Goal: Task Accomplishment & Management: Use online tool/utility

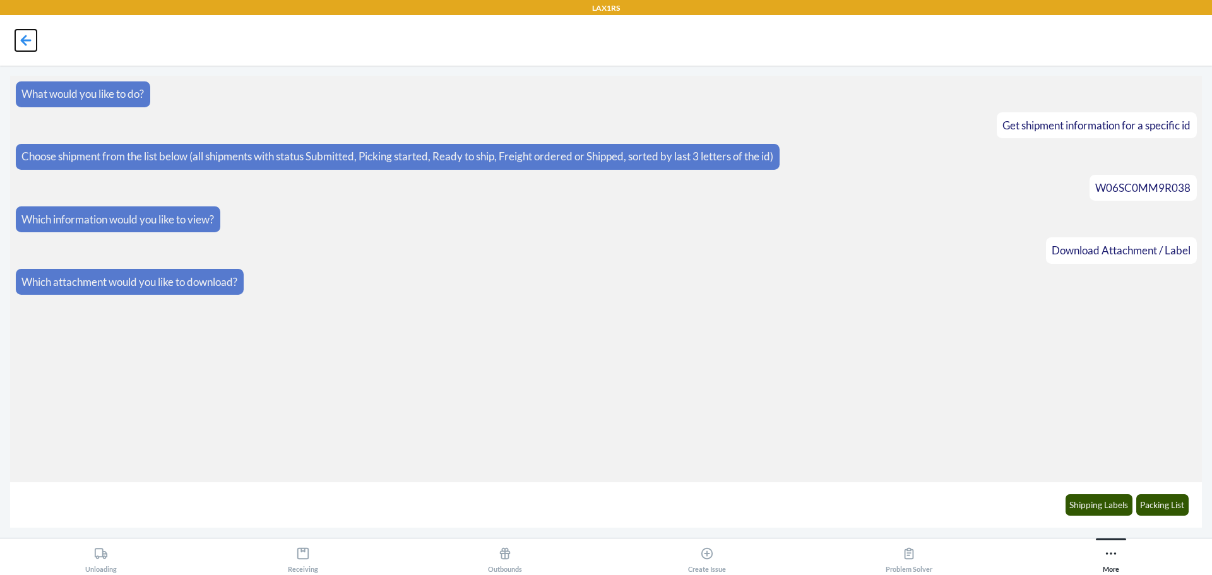
click at [30, 44] on icon at bounding box center [25, 40] width 21 height 21
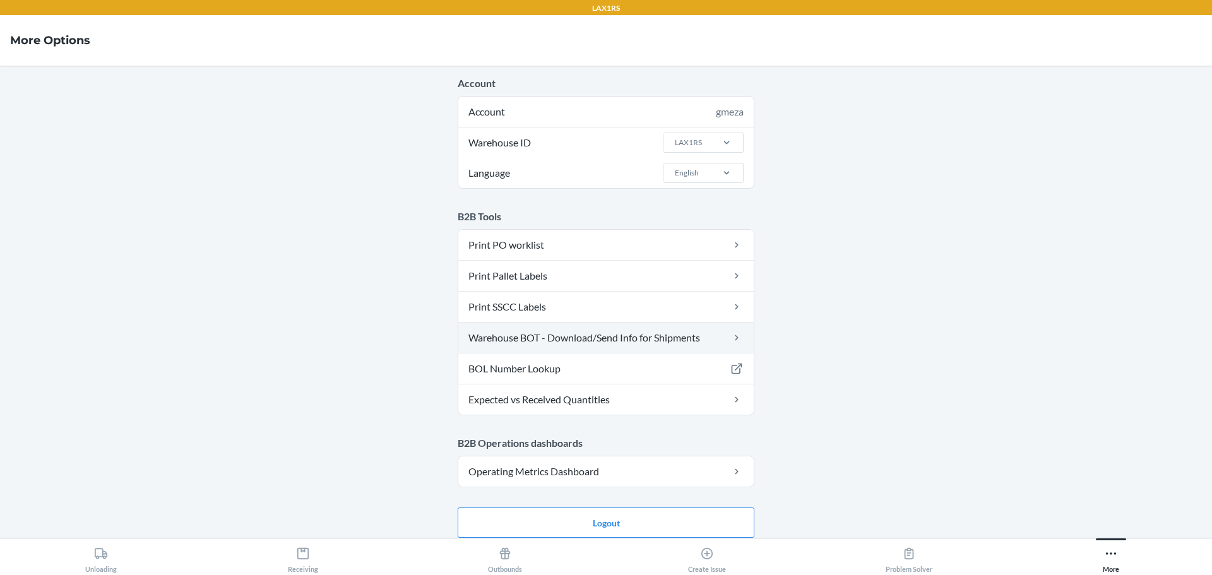
click at [665, 341] on link "Warehouse BOT - Download/Send Info for Shipments" at bounding box center [605, 338] width 295 height 30
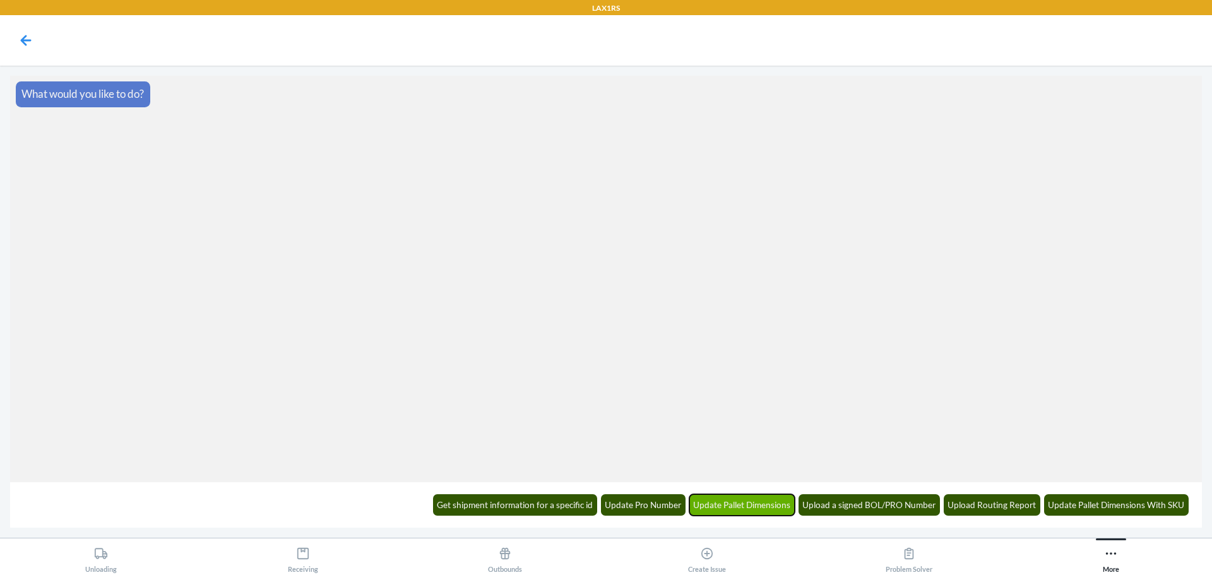
click at [758, 498] on button "Update Pallet Dimensions" at bounding box center [742, 504] width 106 height 21
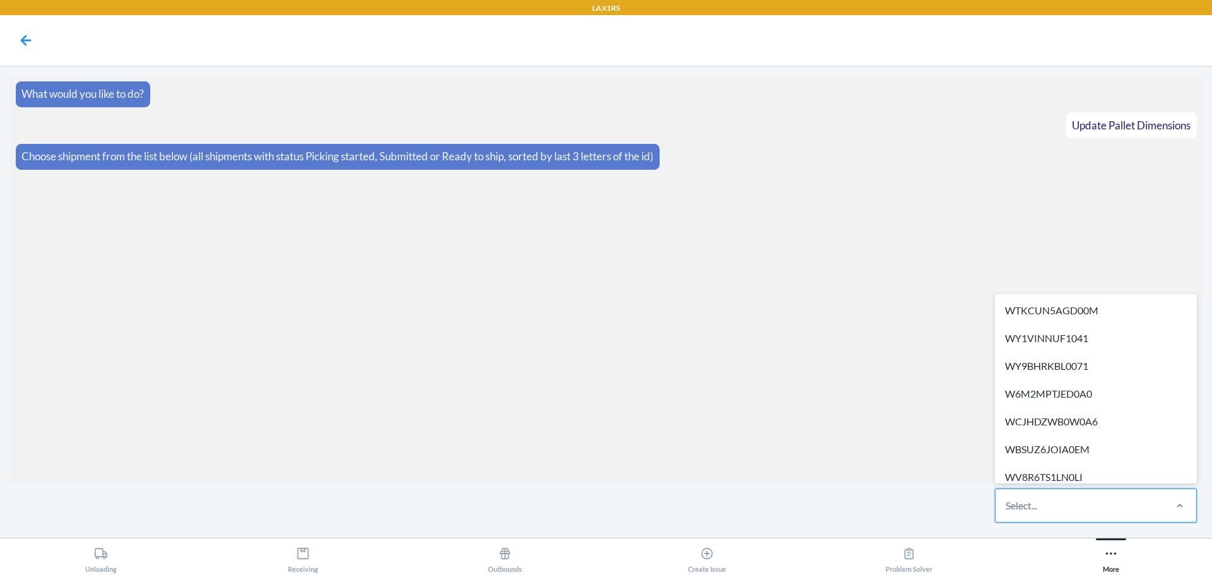
click at [1098, 493] on div "Select..." at bounding box center [1080, 505] width 168 height 33
click at [1007, 498] on input "option WTKCUN5AGD00M focused, 1 of 268. 268 results available. Use Up and Down …" at bounding box center [1006, 505] width 1 height 15
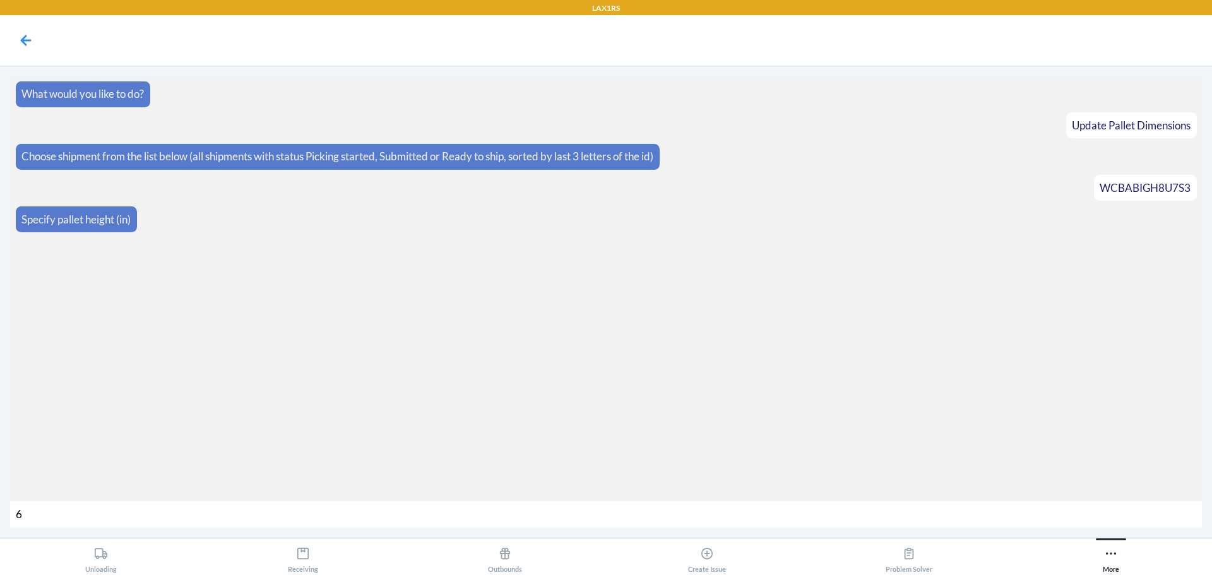
type input "69"
type input "930"
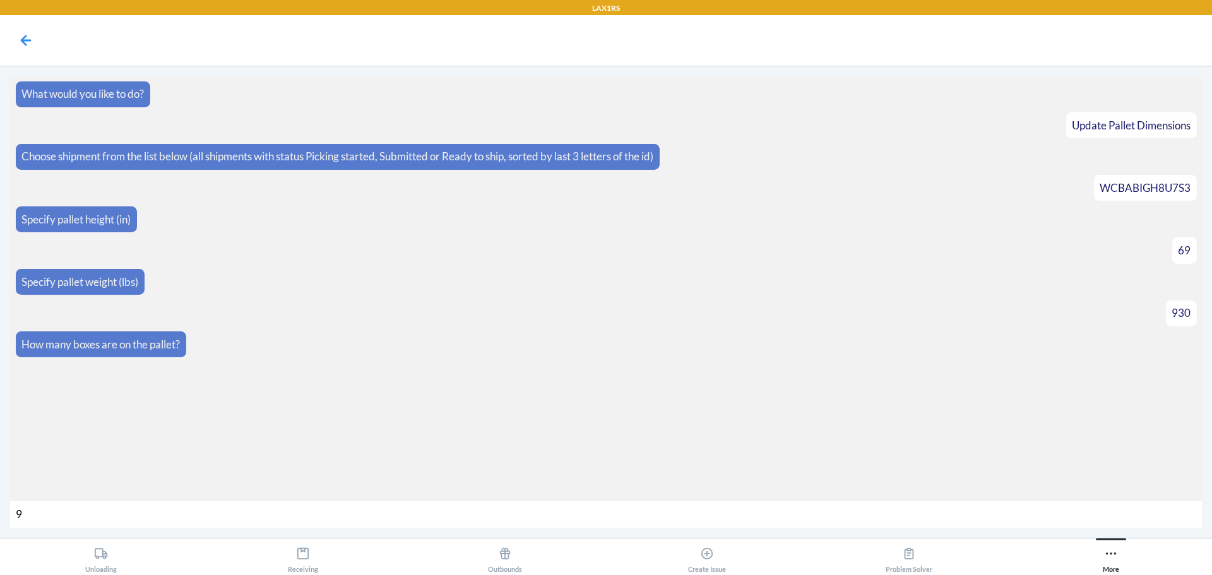
type input "90"
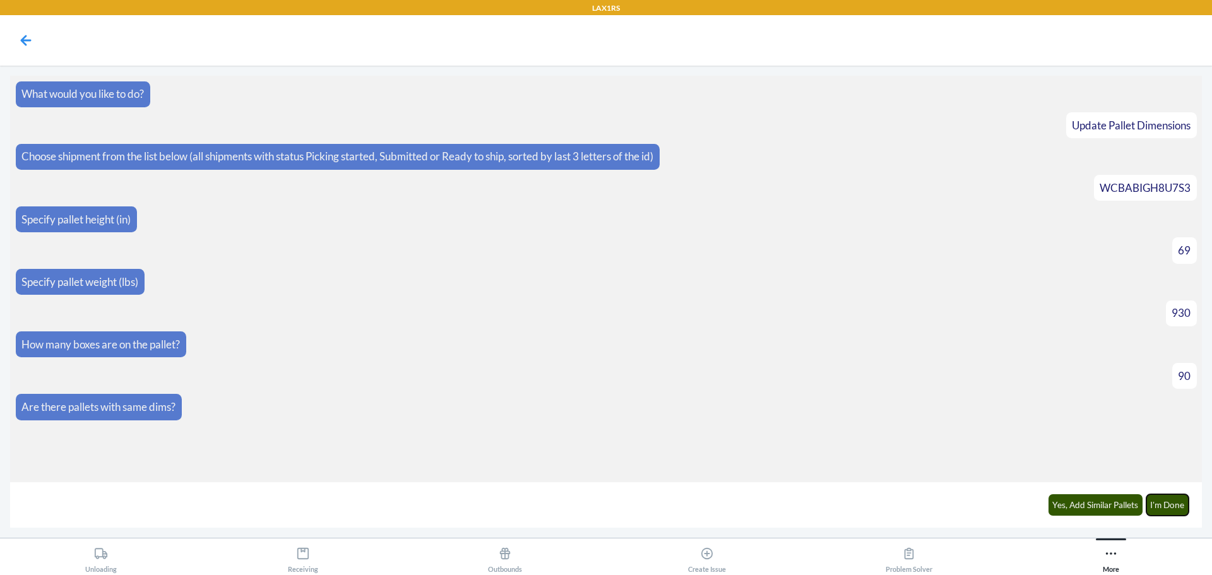
click at [1165, 506] on button "I'm Done" at bounding box center [1168, 504] width 43 height 21
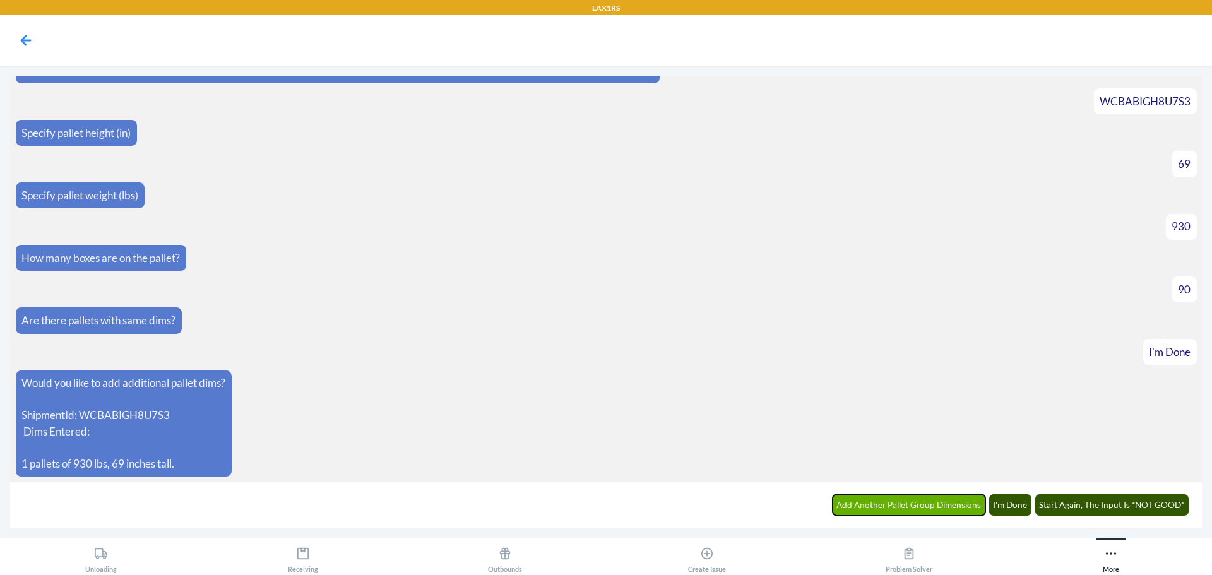
click at [962, 508] on button "Add Another Pallet Group Dimensions" at bounding box center [909, 504] width 153 height 21
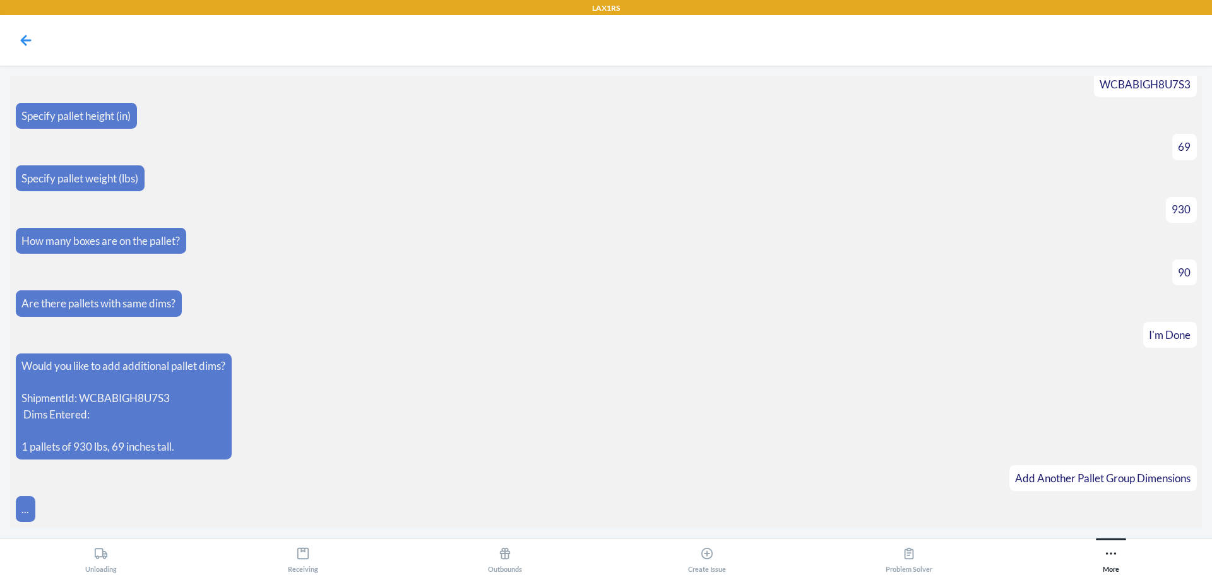
scroll to position [130, 0]
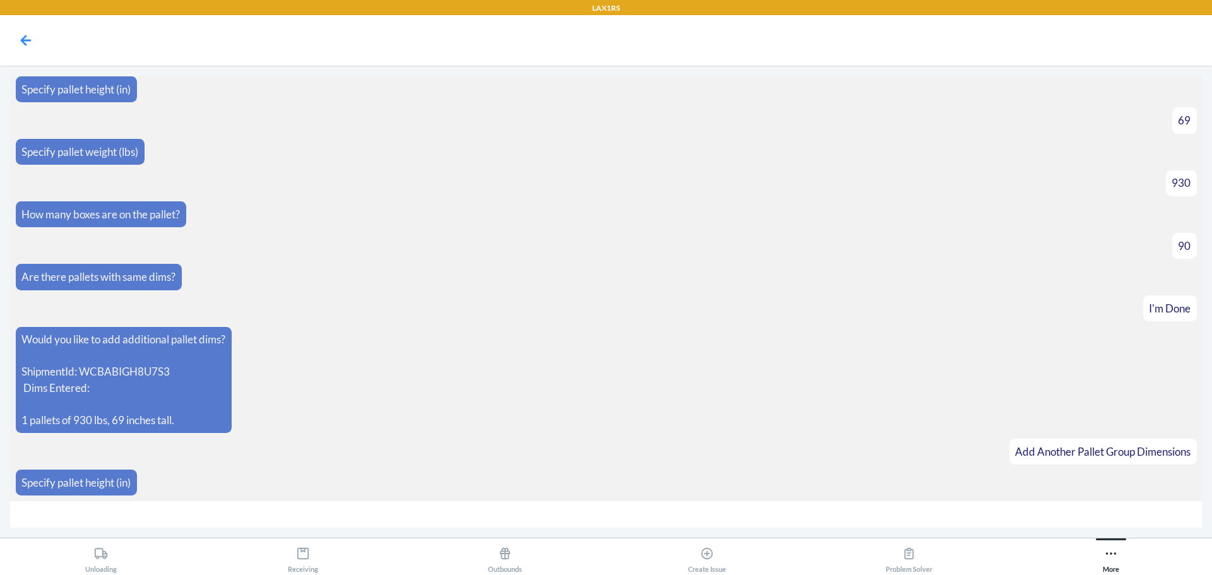
click at [1069, 520] on input "number" at bounding box center [606, 514] width 1192 height 27
type input "38"
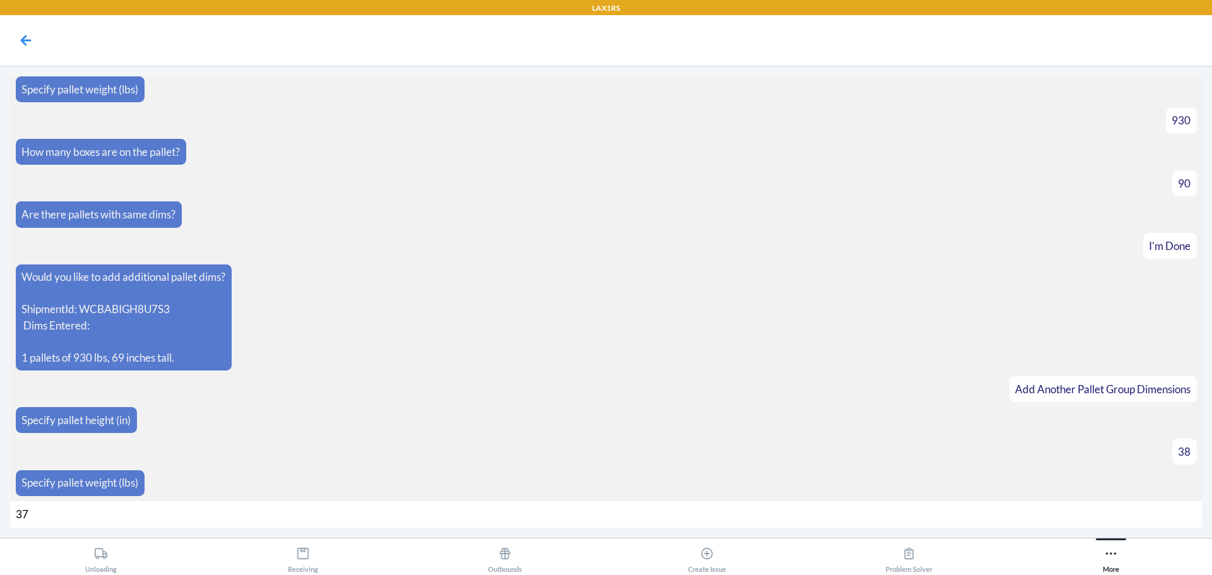
type input "376"
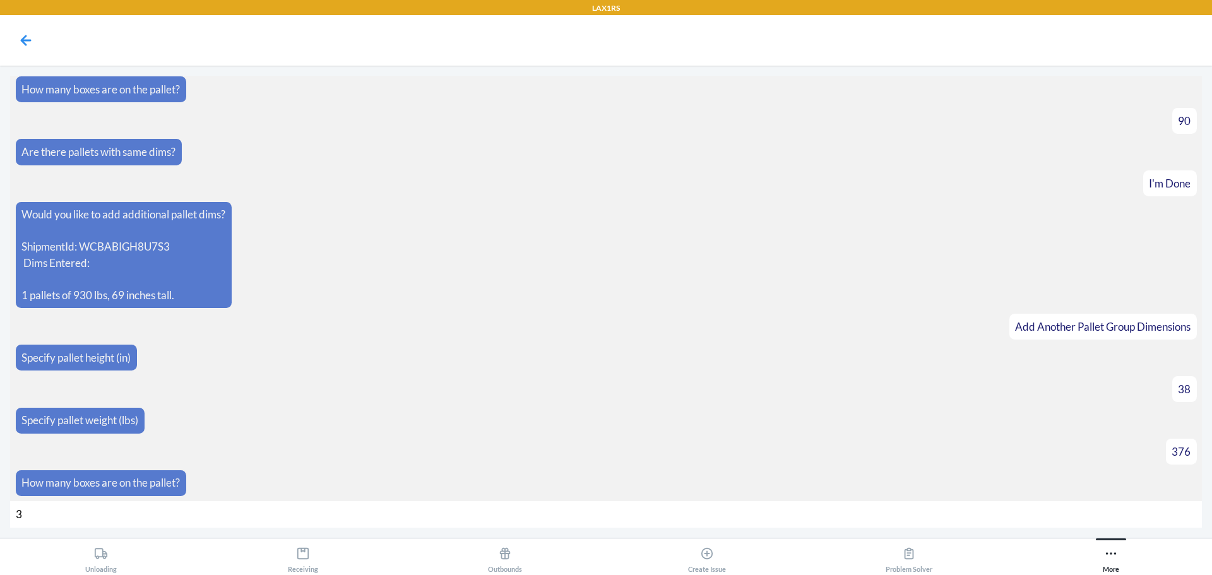
type input "35"
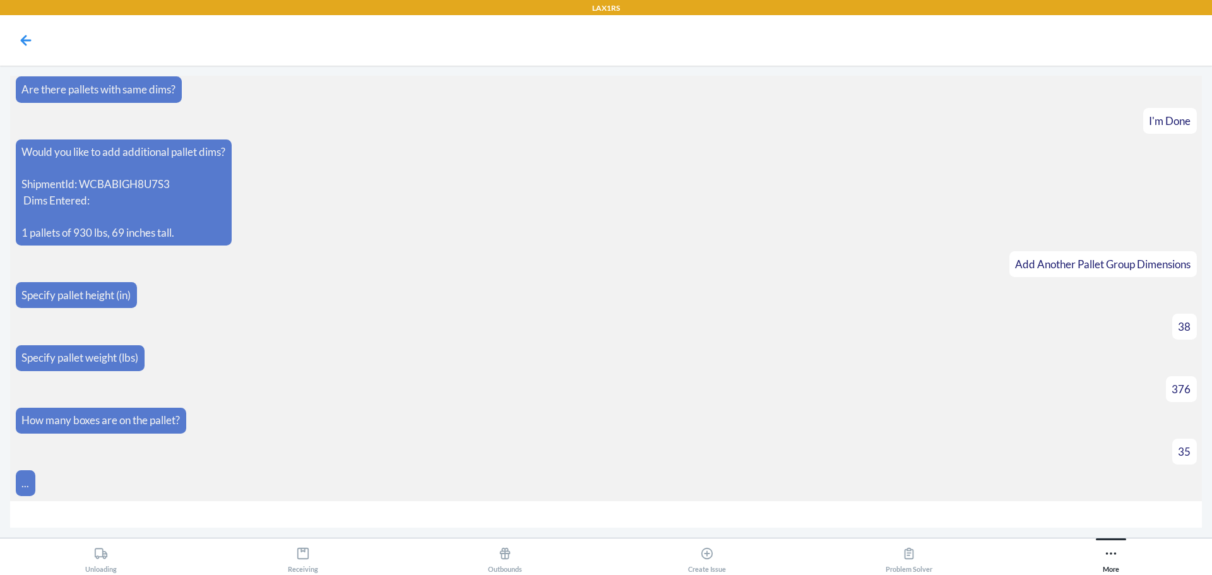
scroll to position [337, 0]
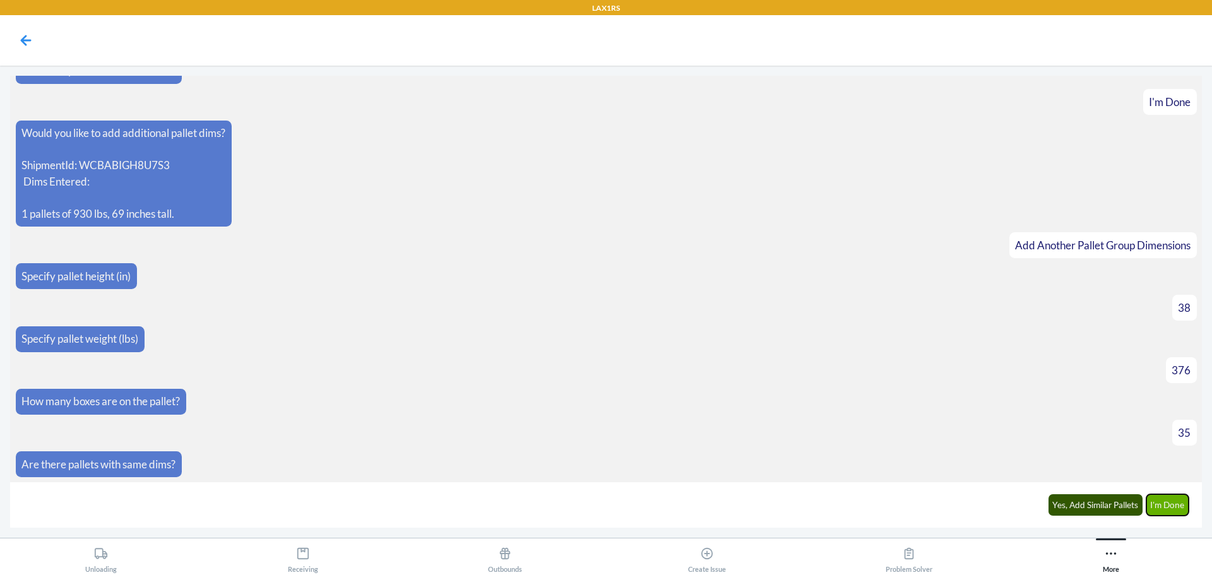
click at [1176, 515] on button "I'm Done" at bounding box center [1168, 504] width 43 height 21
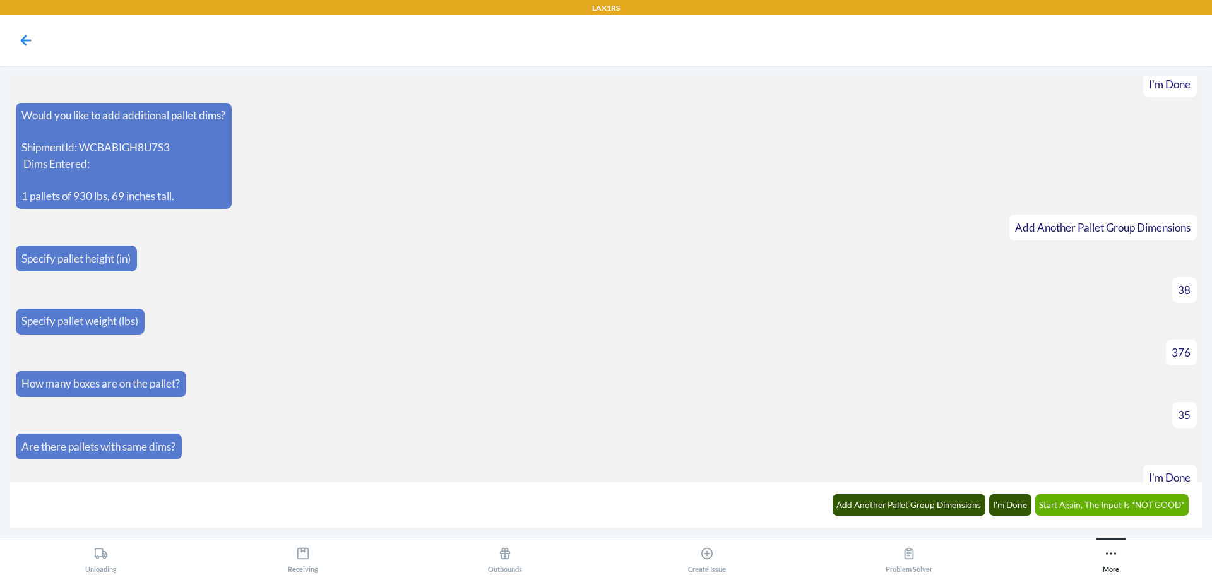
scroll to position [512, 0]
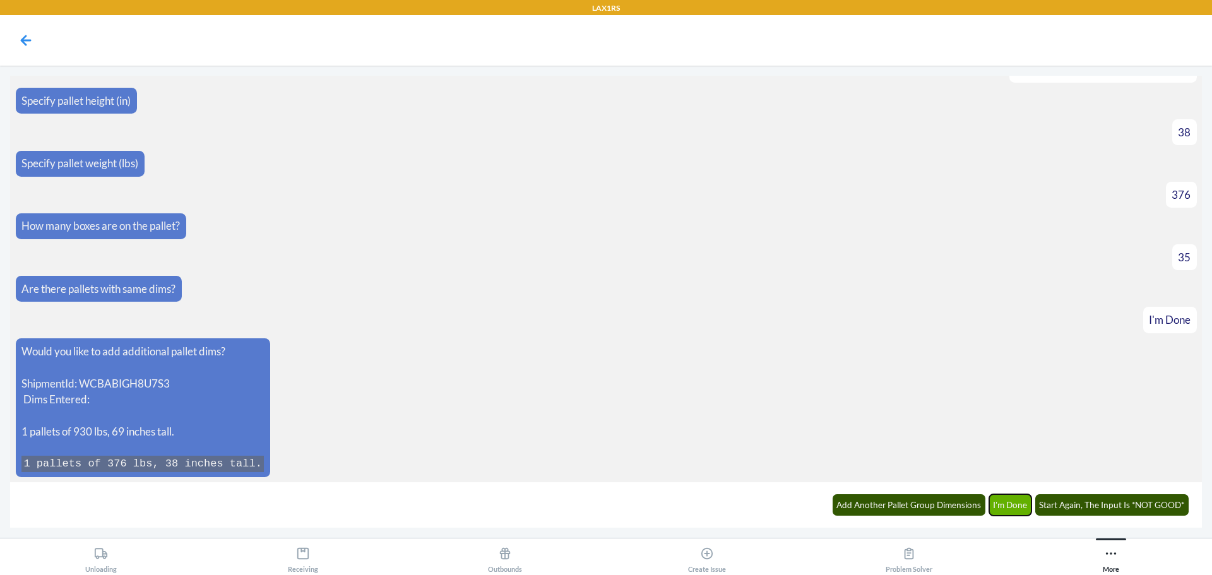
click at [1013, 504] on button "I'm Done" at bounding box center [1010, 504] width 43 height 21
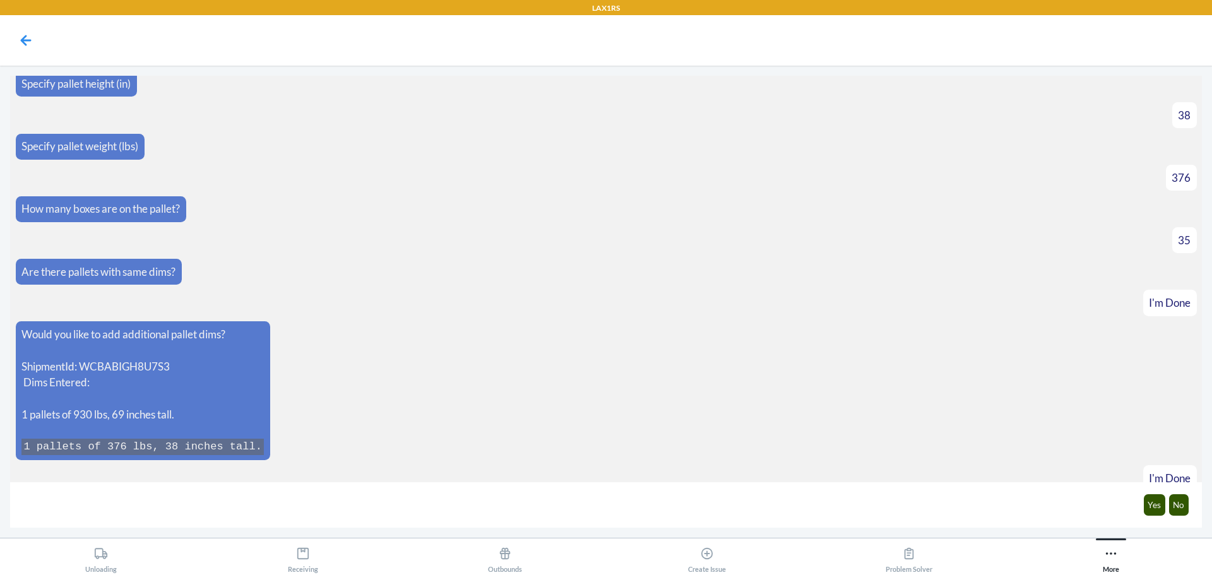
scroll to position [575, 0]
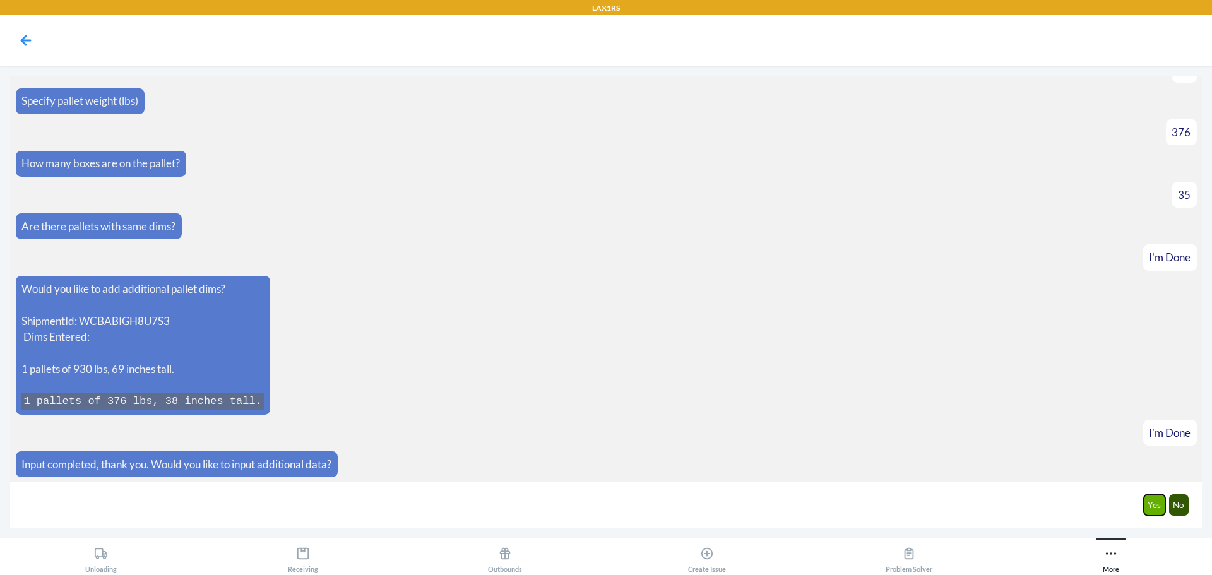
click at [1158, 501] on button "Yes" at bounding box center [1155, 504] width 22 height 21
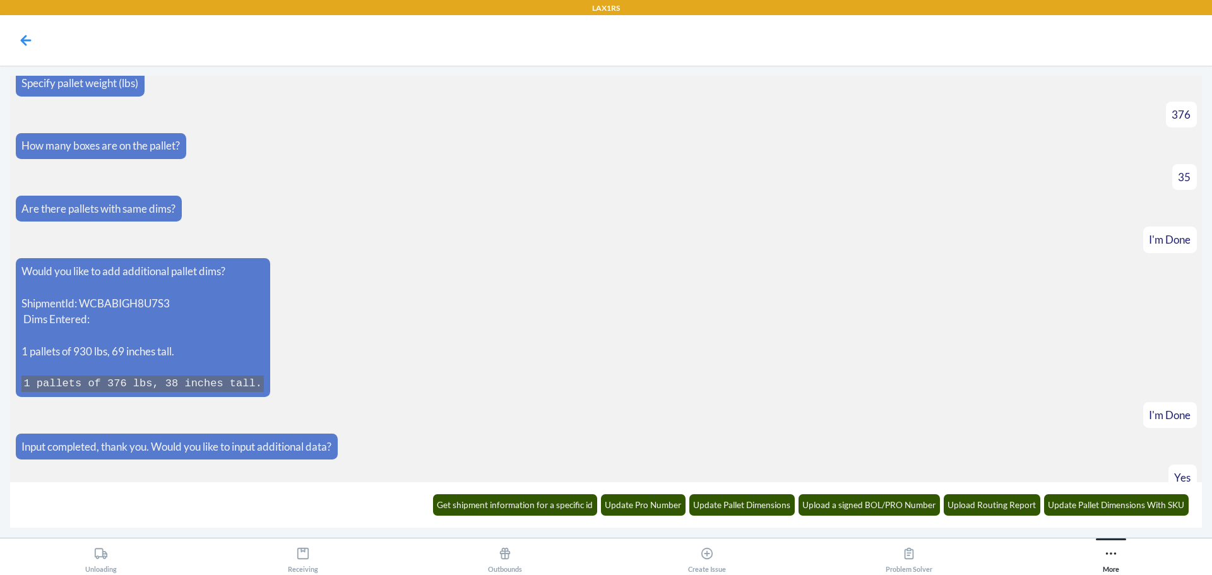
scroll to position [638, 0]
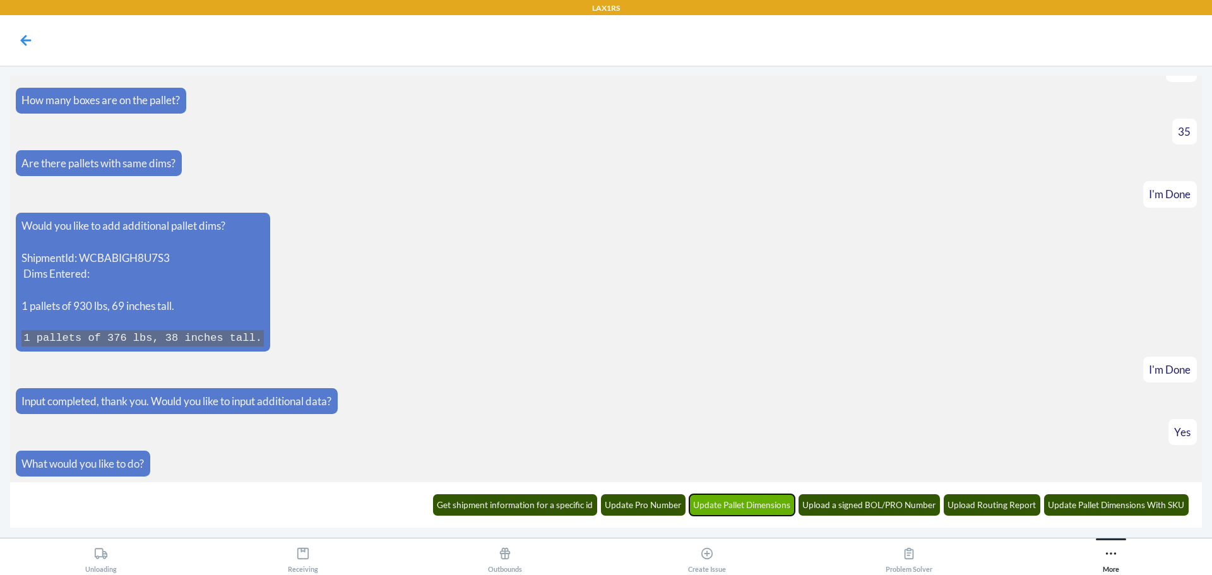
click at [771, 497] on button "Update Pallet Dimensions" at bounding box center [742, 504] width 106 height 21
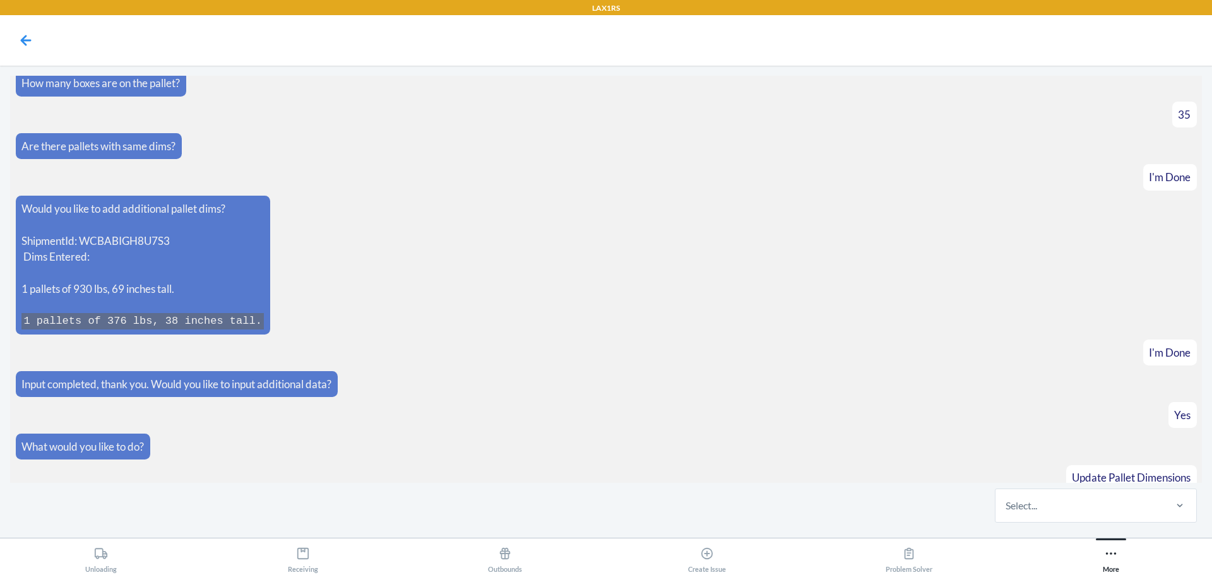
scroll to position [700, 0]
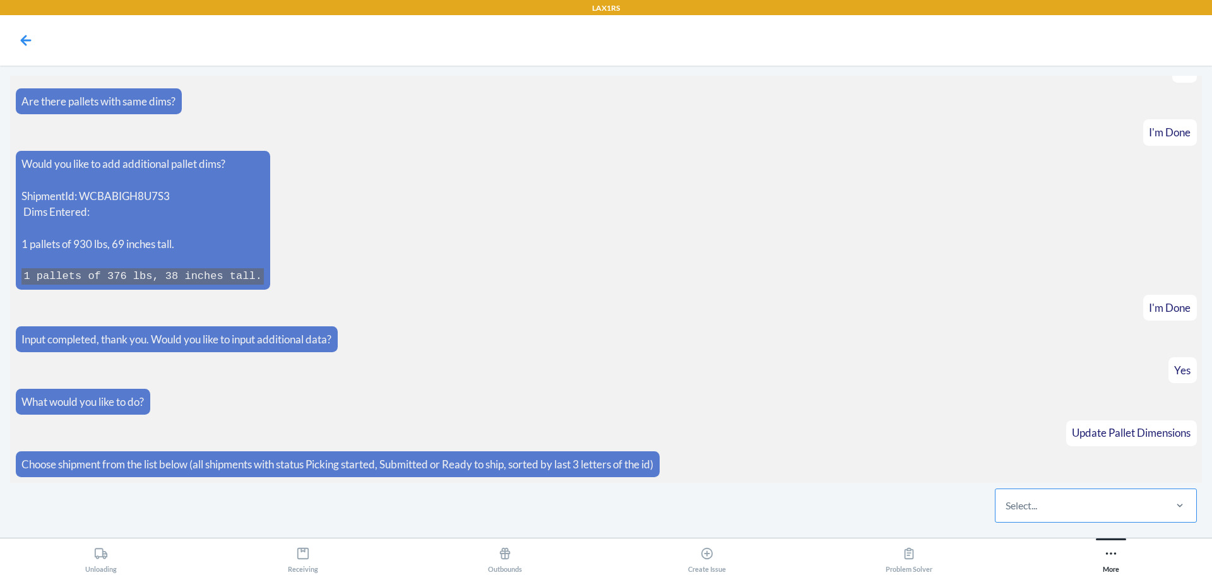
click at [1037, 499] on div "Select..." at bounding box center [1022, 505] width 32 height 15
click at [1007, 499] on input "Select..." at bounding box center [1006, 505] width 1 height 15
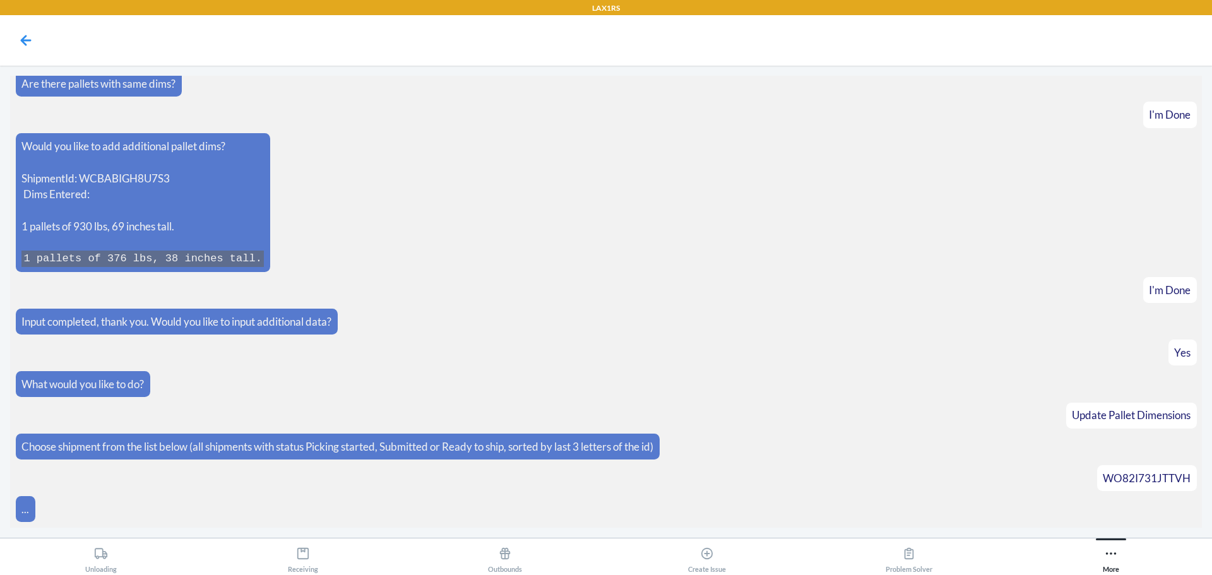
scroll to position [744, 0]
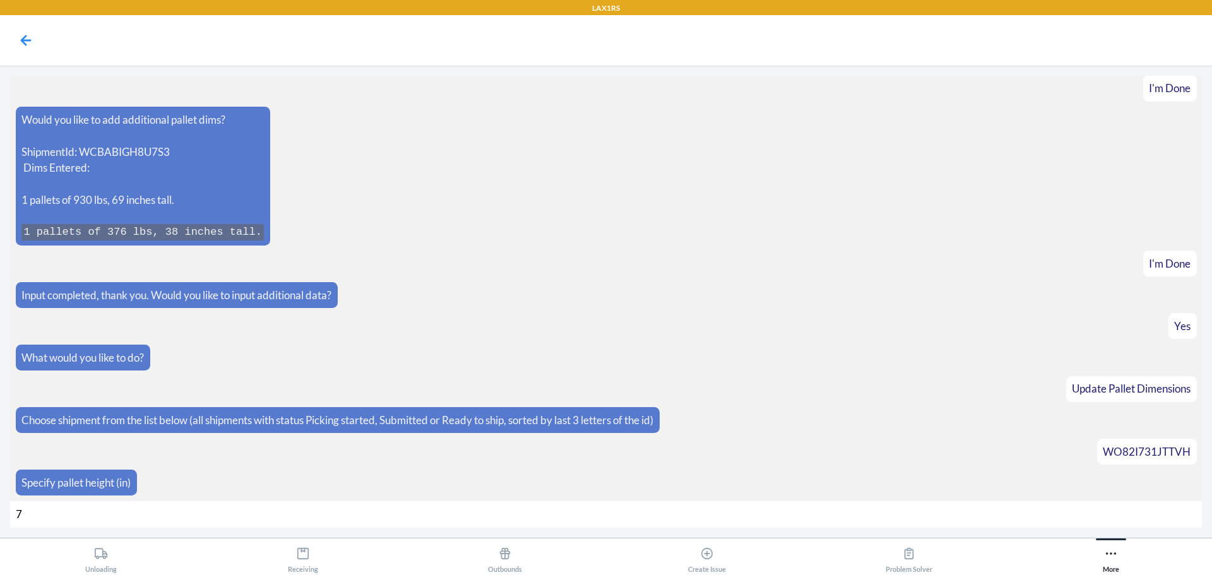
type input "70"
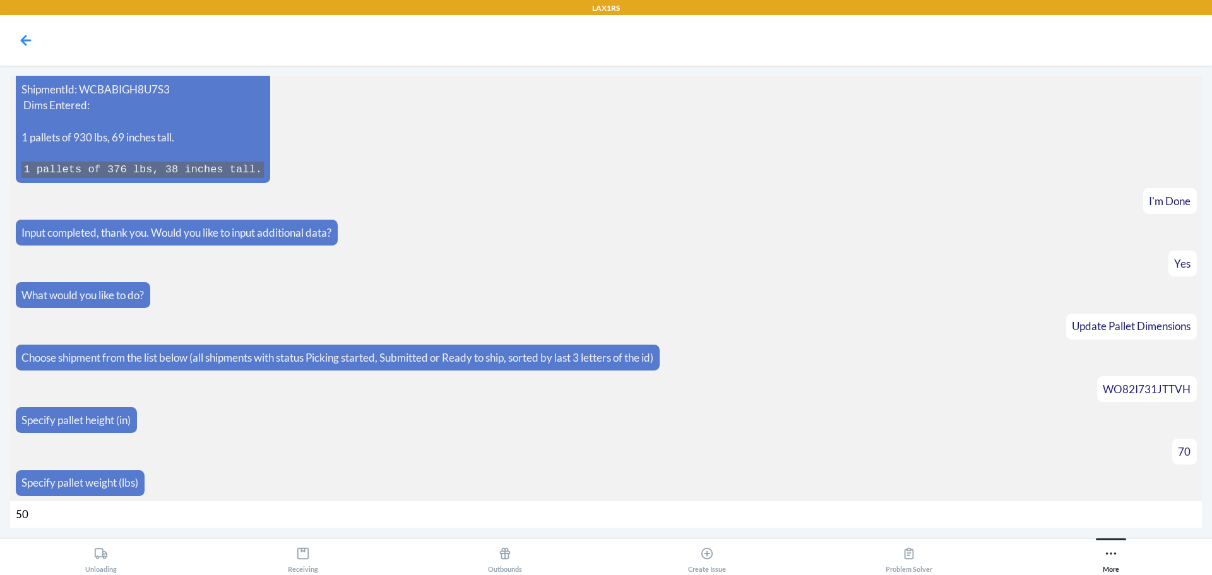
type input "500"
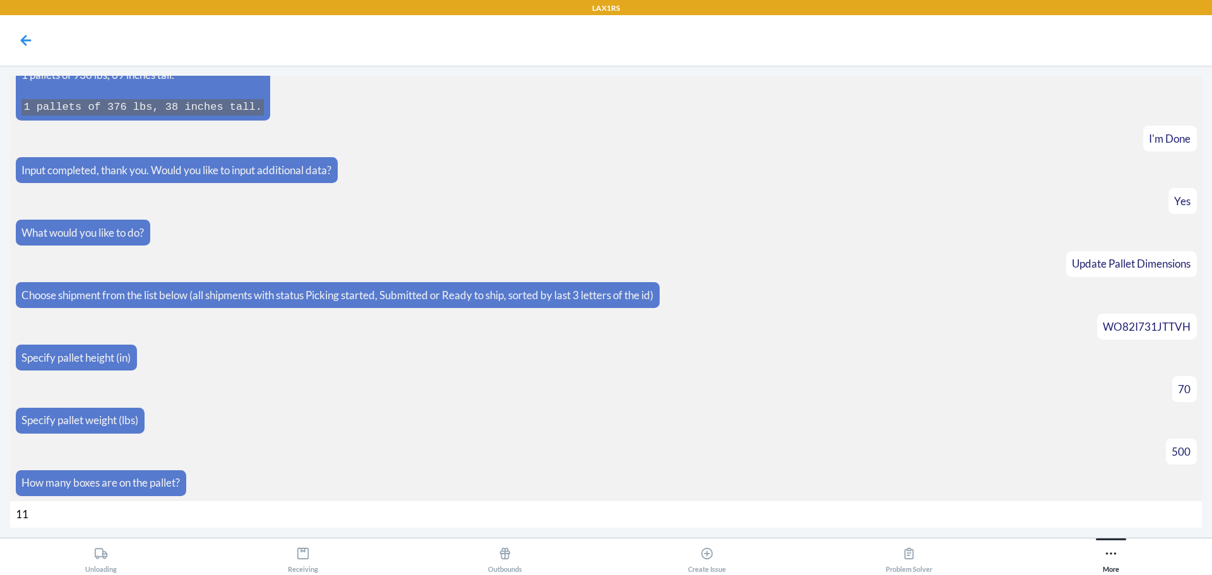
type input "111"
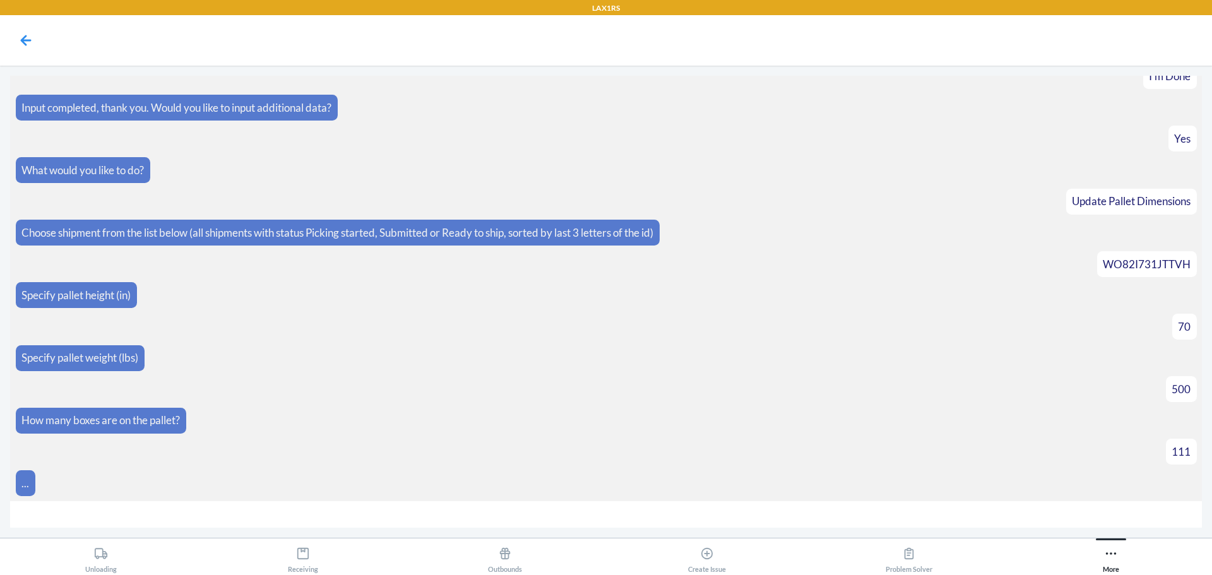
scroll to position [950, 0]
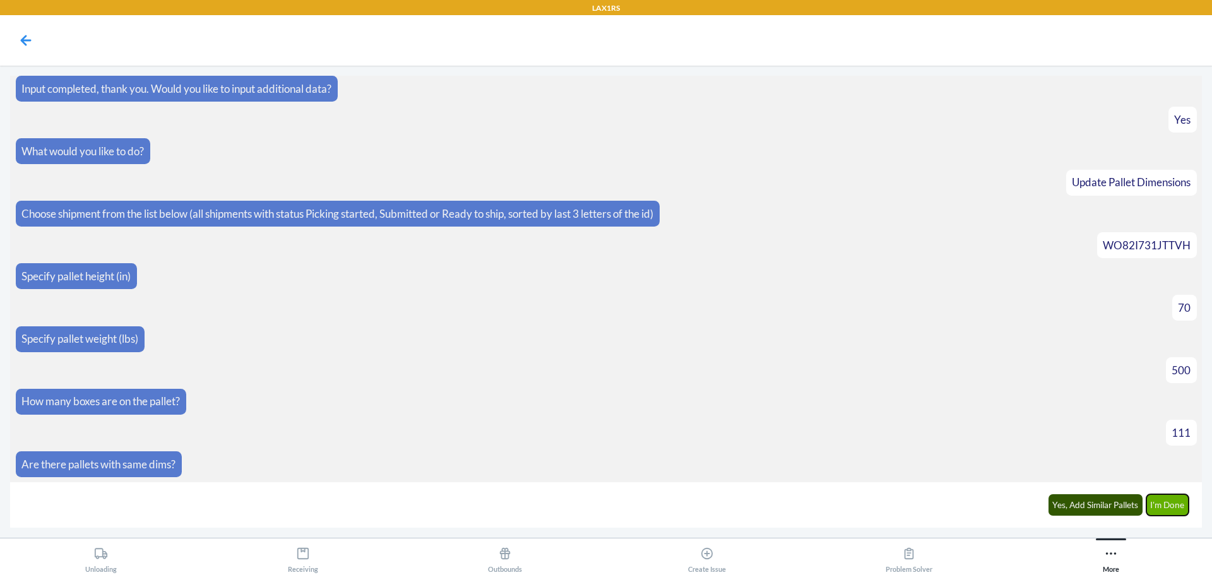
click at [1161, 503] on button "I'm Done" at bounding box center [1168, 504] width 43 height 21
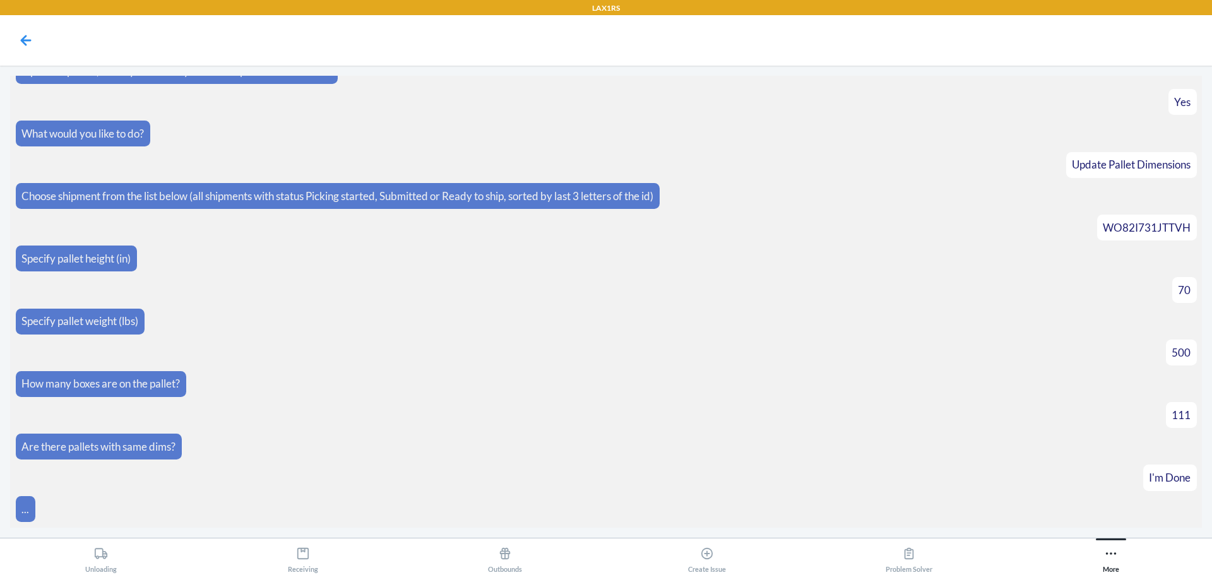
scroll to position [1093, 0]
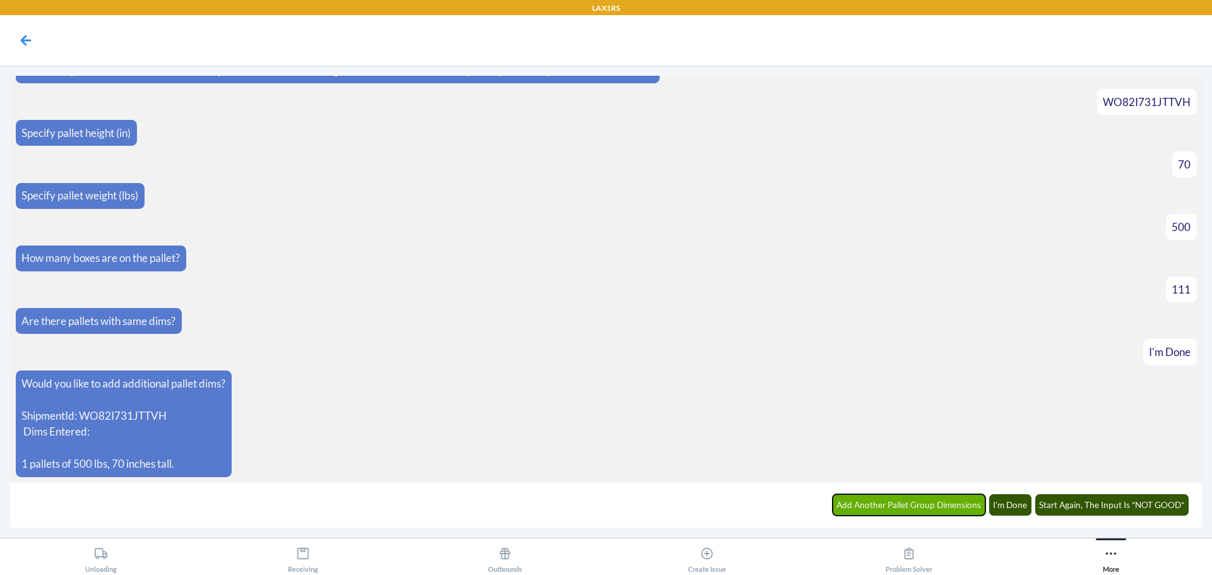
click at [975, 509] on button "Add Another Pallet Group Dimensions" at bounding box center [909, 504] width 153 height 21
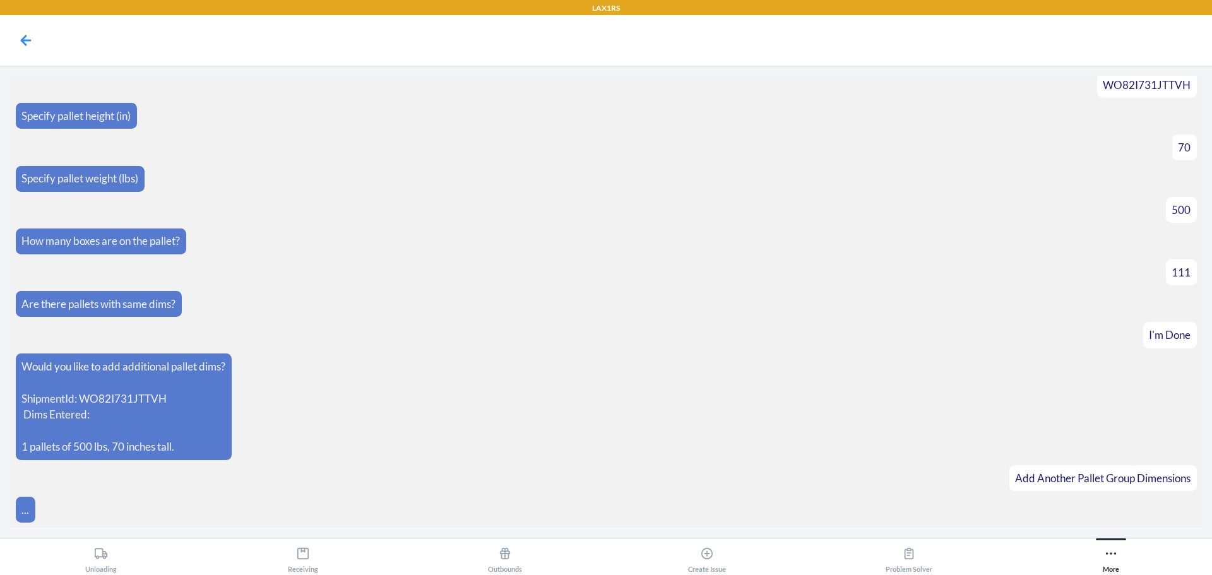
scroll to position [1137, 0]
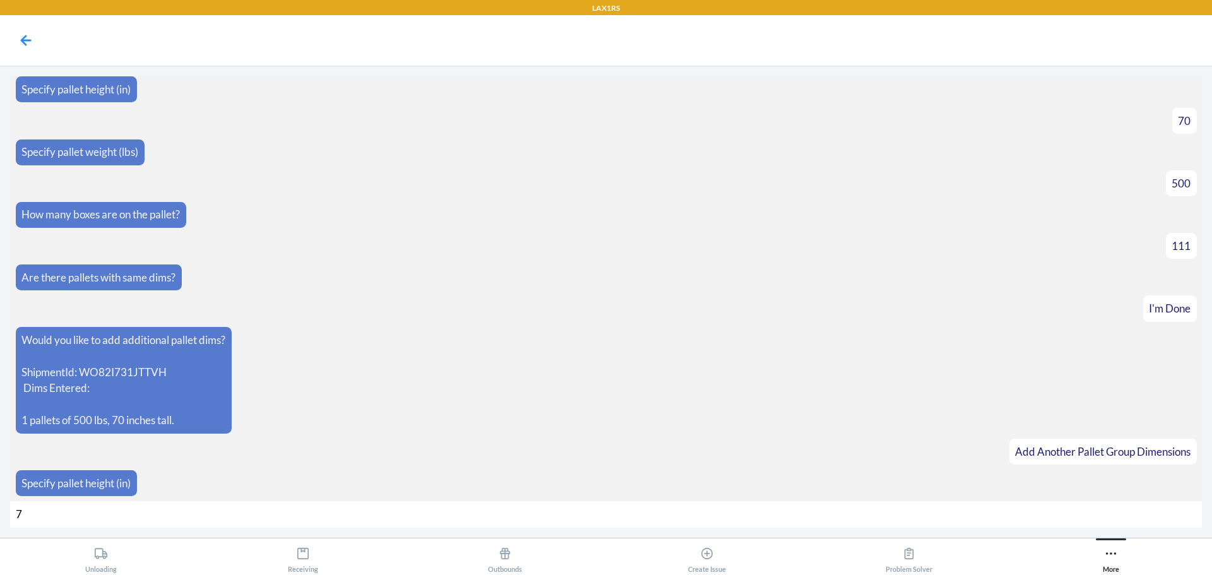
type input "70"
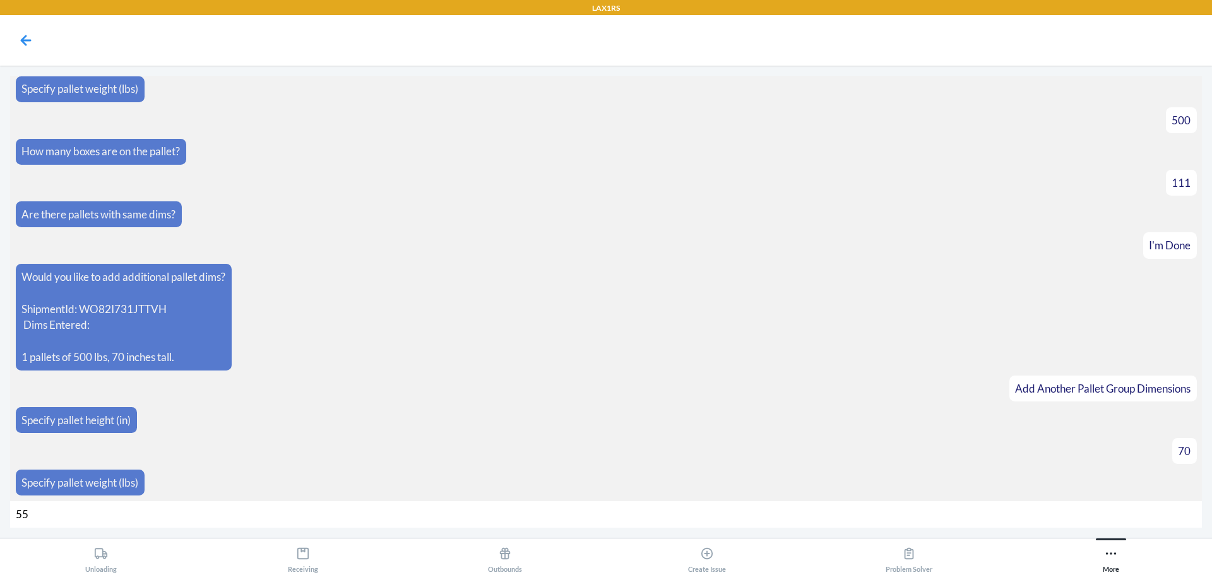
type input "550"
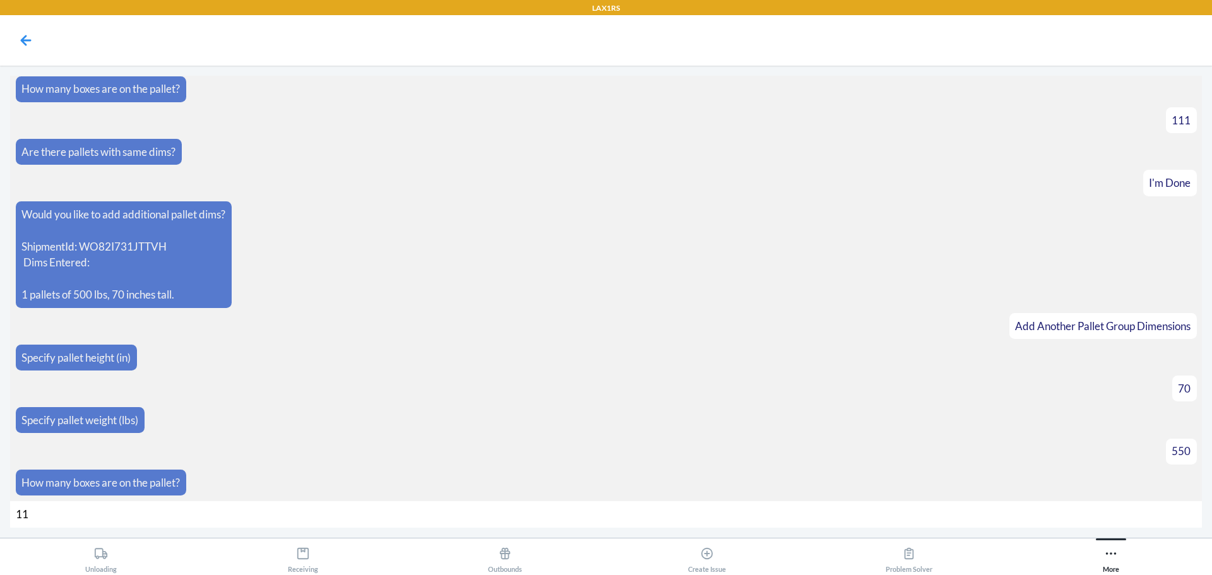
type input "114"
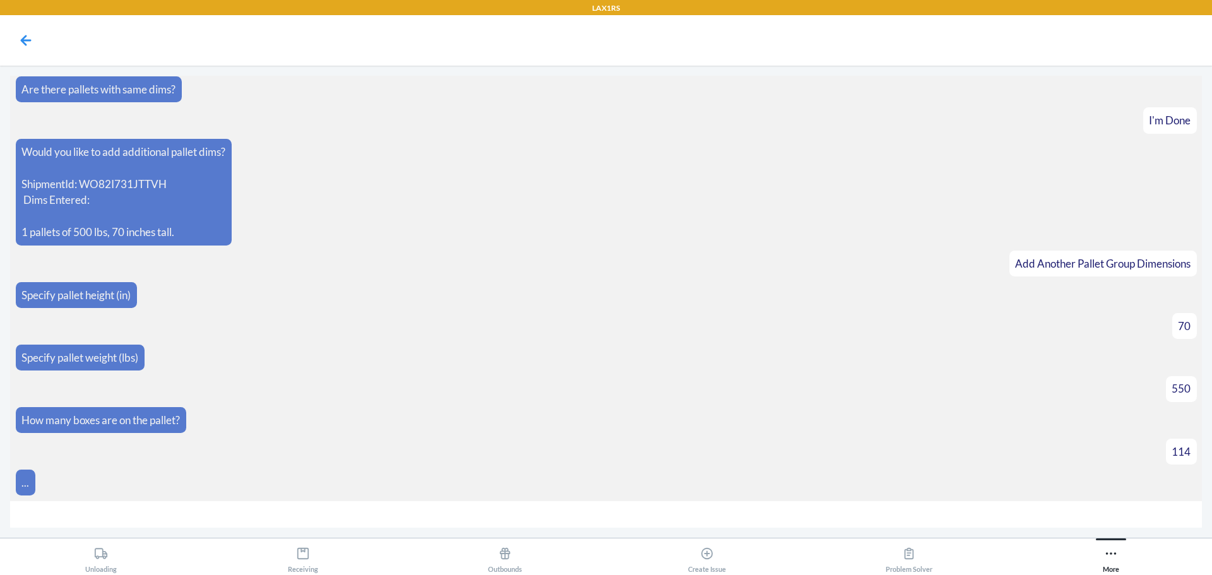
scroll to position [1344, 0]
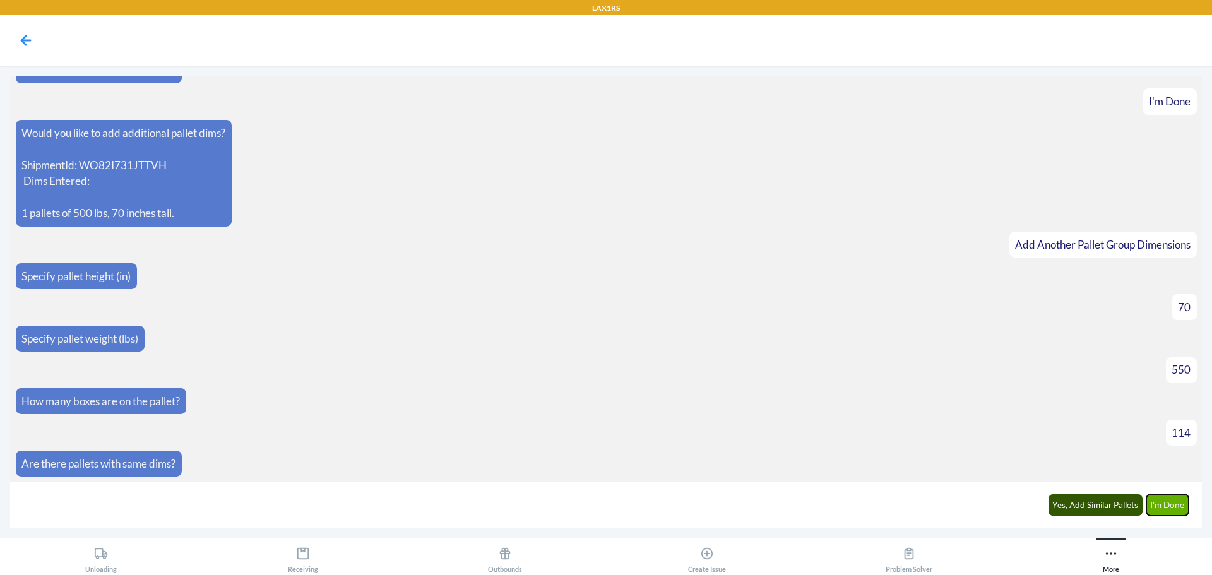
click at [1174, 507] on button "I'm Done" at bounding box center [1168, 504] width 43 height 21
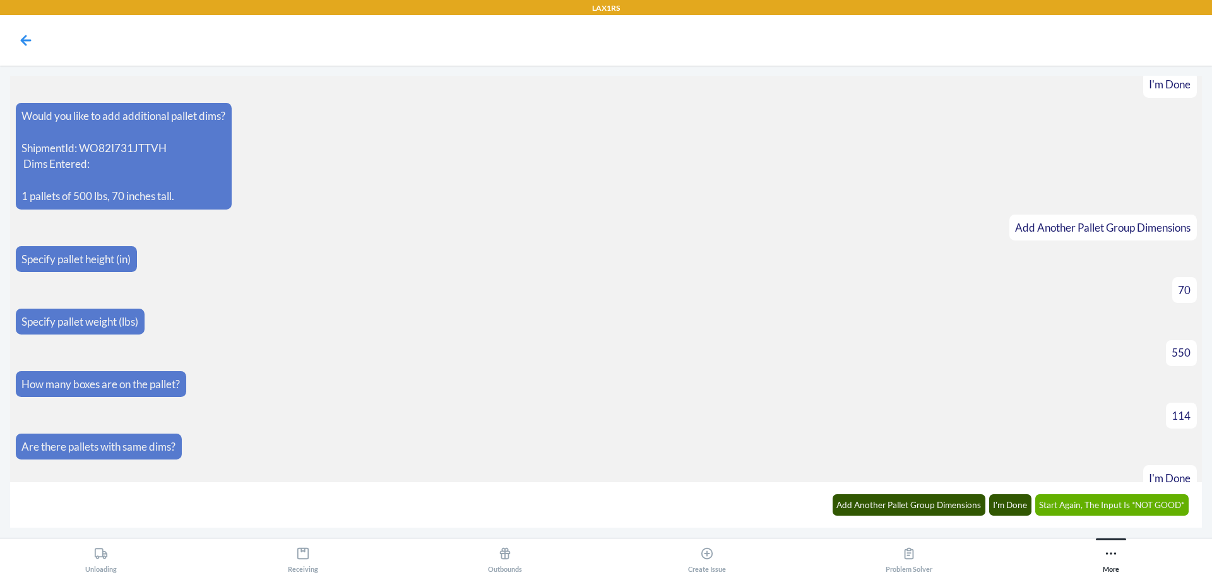
scroll to position [1520, 0]
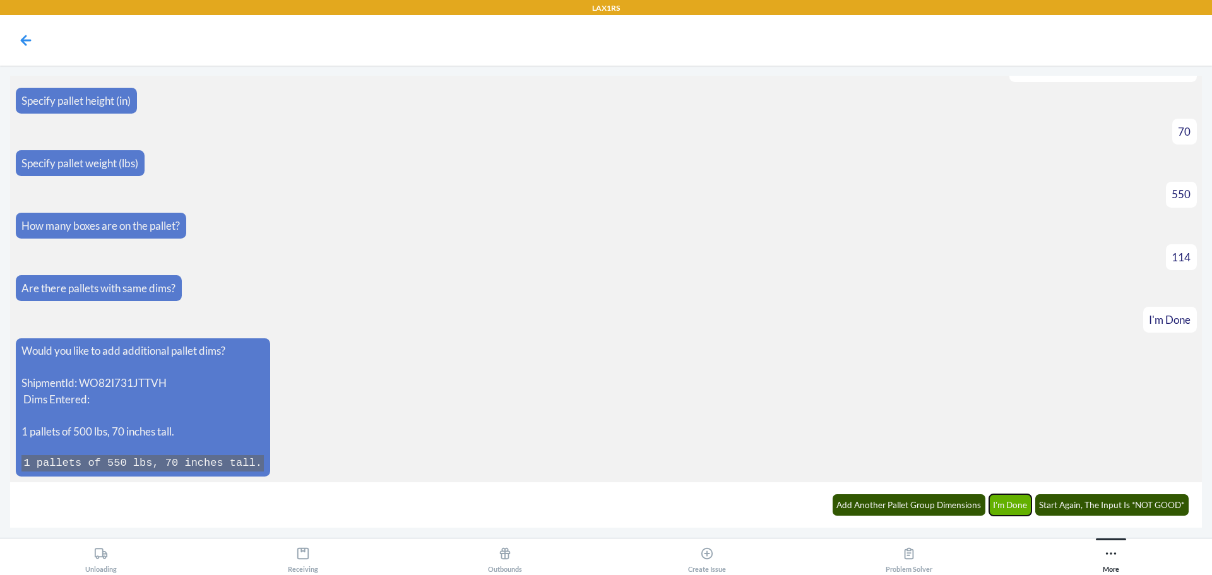
click at [1010, 514] on button "I'm Done" at bounding box center [1010, 504] width 43 height 21
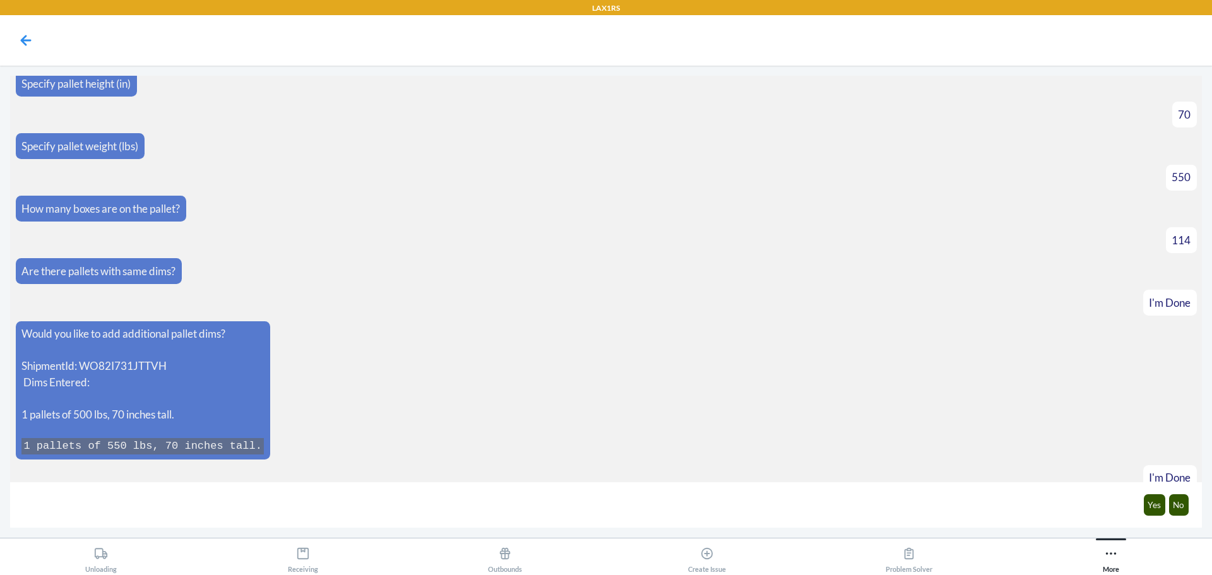
scroll to position [1582, 0]
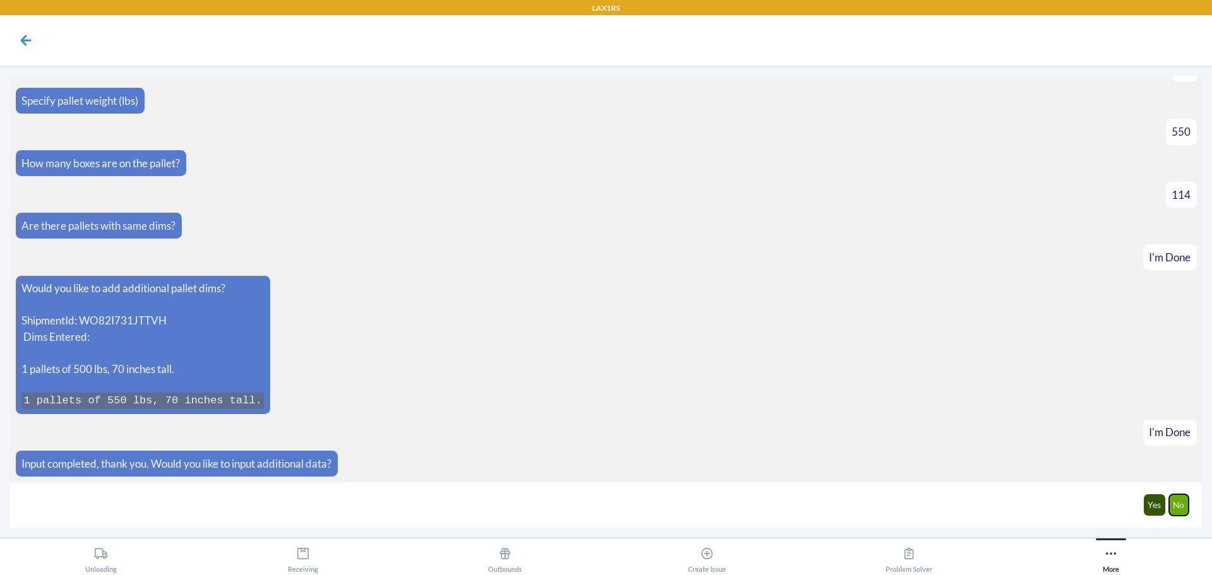
click at [1186, 504] on button "No" at bounding box center [1179, 504] width 20 height 21
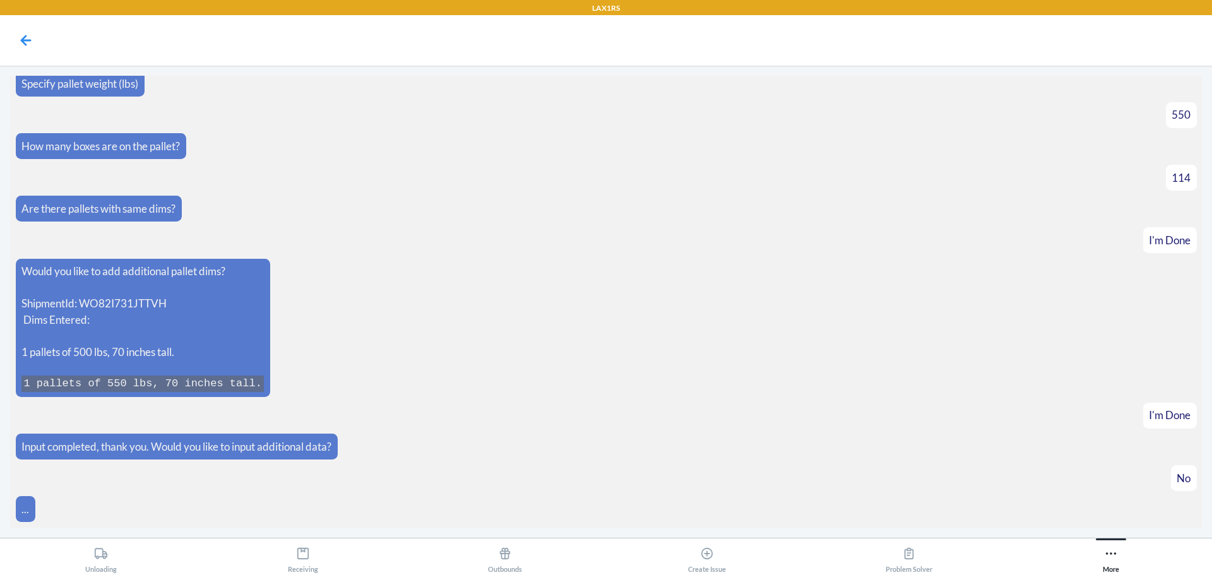
scroll to position [1645, 0]
